Goal: Task Accomplishment & Management: Use online tool/utility

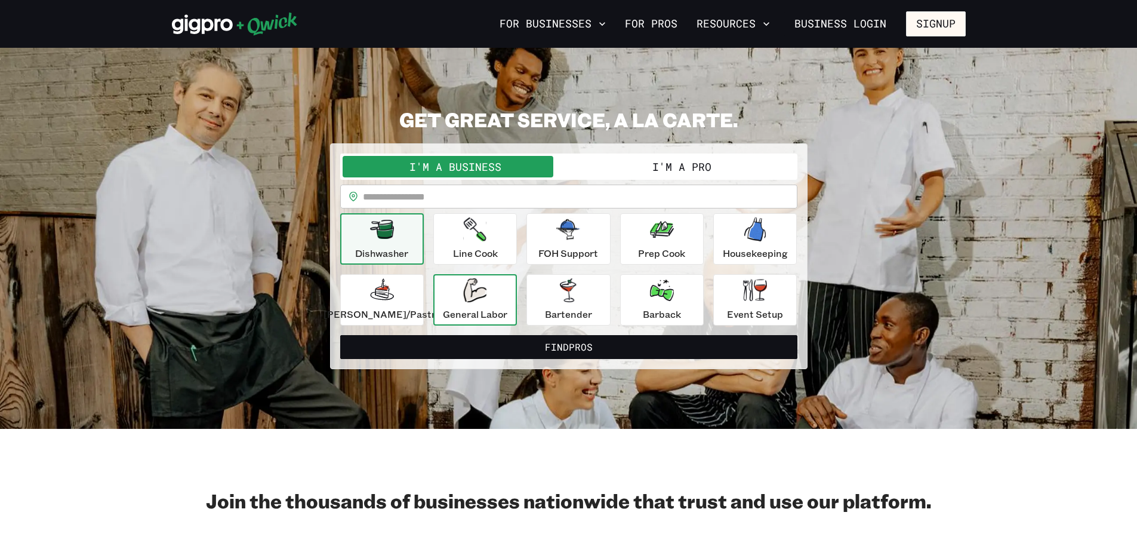
click at [470, 304] on div "General Labor" at bounding box center [475, 299] width 64 height 43
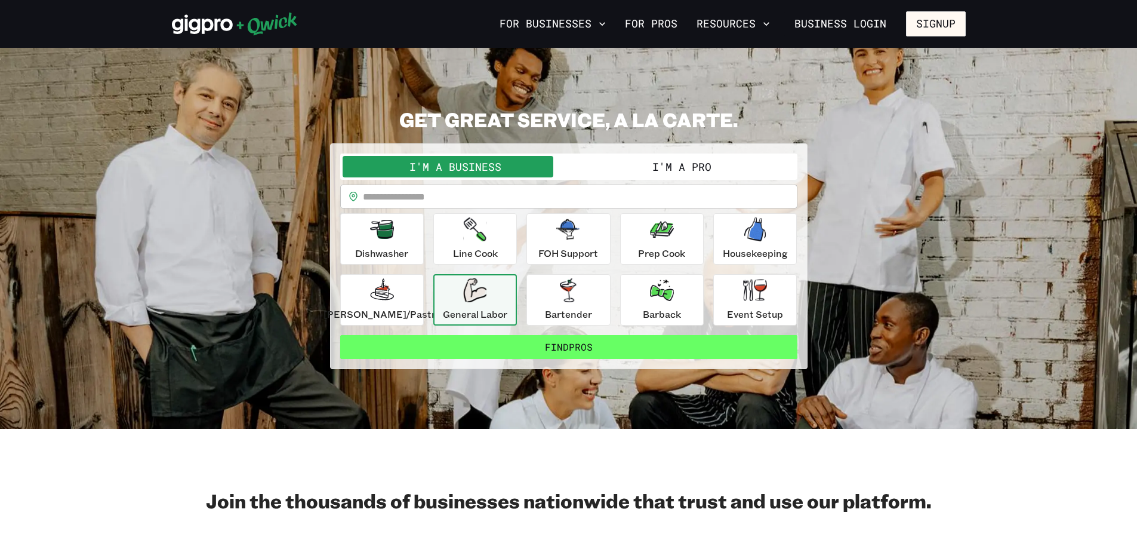
click at [462, 340] on button "Find Pros" at bounding box center [568, 347] width 457 height 24
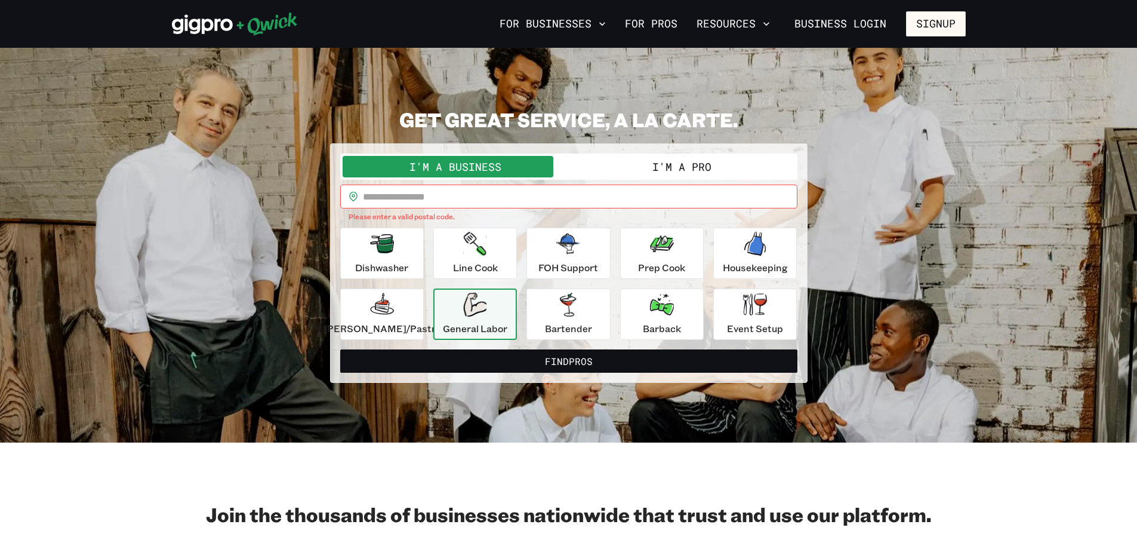
click at [462, 185] on input "text" at bounding box center [580, 196] width 435 height 24
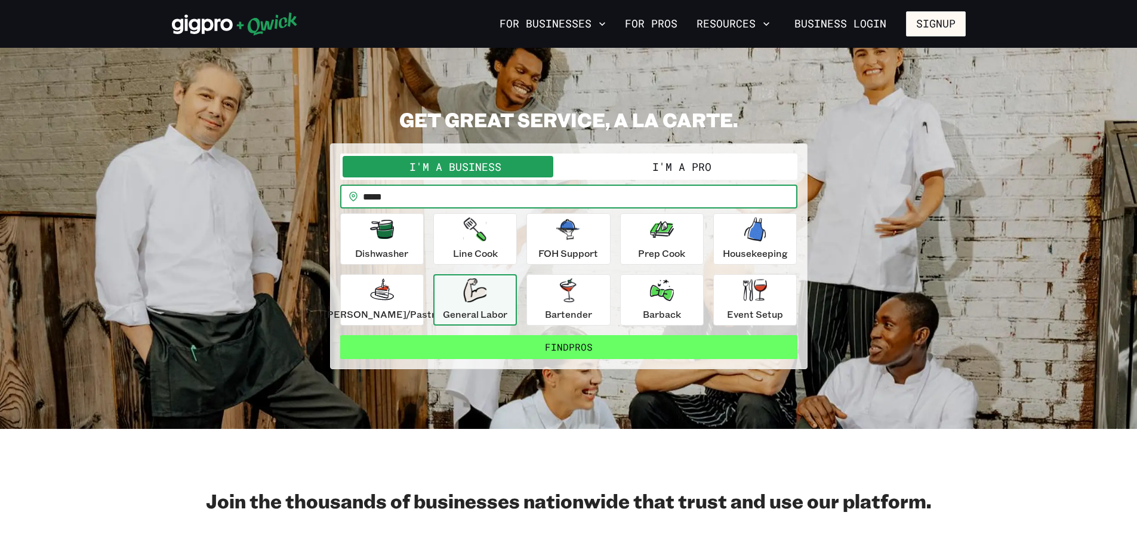
type input "*****"
click at [495, 342] on button "Find Pros" at bounding box center [568, 347] width 457 height 24
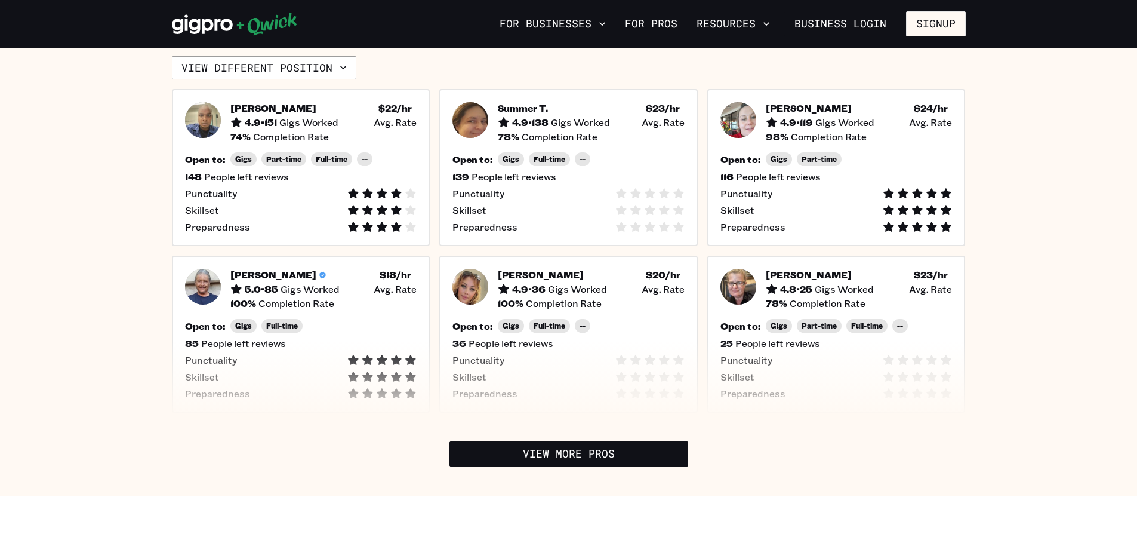
scroll to position [358, 0]
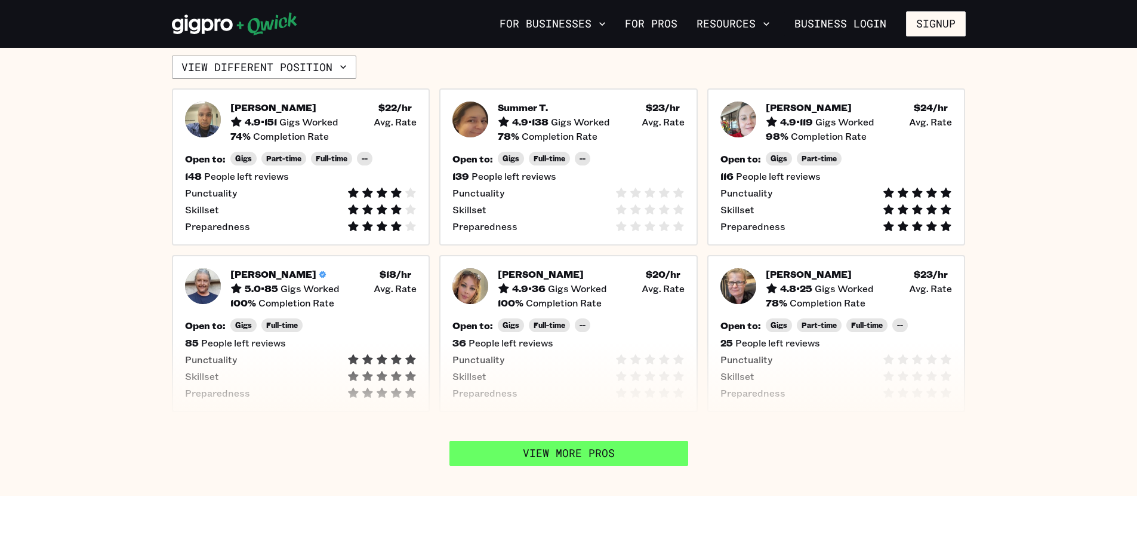
click at [475, 441] on link "View More Pros" at bounding box center [569, 453] width 239 height 25
